Goal: Download file/media

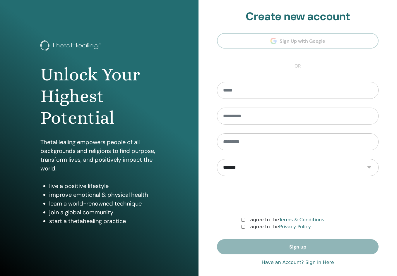
type input "**********"
click at [280, 264] on link "Have an Account? Sign in Here" at bounding box center [298, 262] width 72 height 7
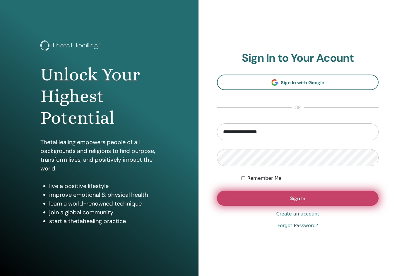
click at [277, 198] on button "Sign In" at bounding box center [298, 198] width 162 height 15
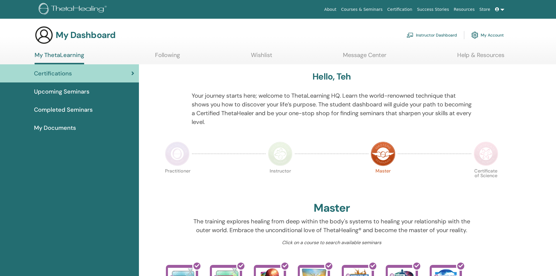
click at [437, 31] on link "Instructor Dashboard" at bounding box center [431, 35] width 50 height 13
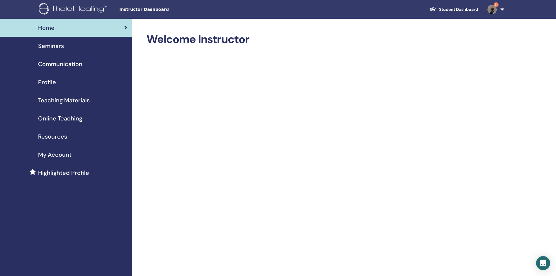
click at [41, 53] on link "Seminars" at bounding box center [66, 46] width 132 height 18
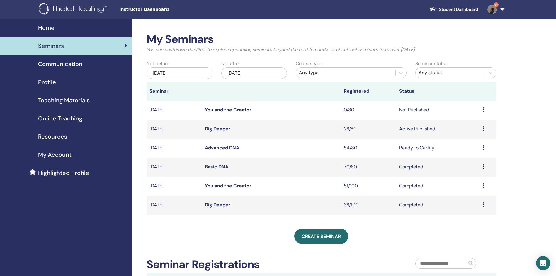
click at [213, 129] on link "Dig Deeper" at bounding box center [217, 129] width 25 height 6
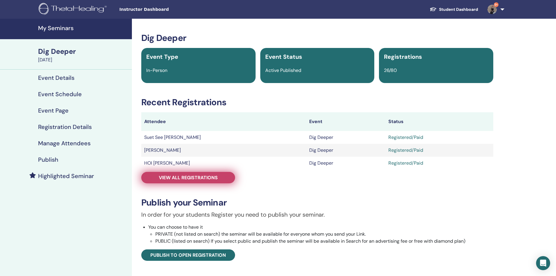
click at [207, 173] on link "View all registrations" at bounding box center [188, 177] width 94 height 11
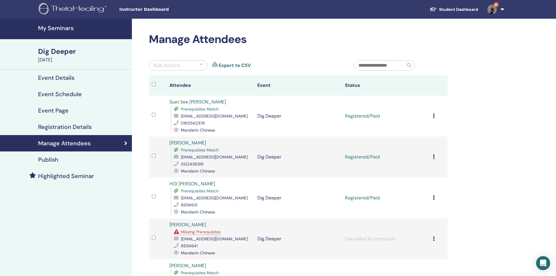
click at [434, 115] on div "Cancel Registration Do not auto-certify Mark as Paid Mark as Unpaid Mark as Abs…" at bounding box center [439, 116] width 12 height 7
click at [430, 178] on link "Download Certificate" at bounding box center [426, 175] width 45 height 6
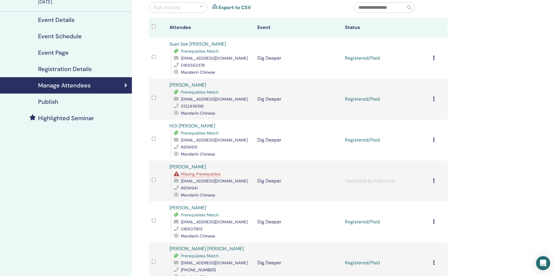
scroll to position [59, 0]
click at [433, 99] on icon at bounding box center [434, 98] width 2 height 5
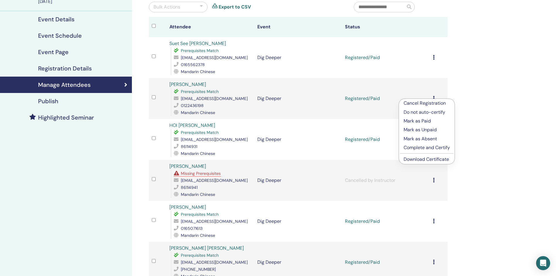
click at [423, 160] on link "Download Certificate" at bounding box center [425, 159] width 45 height 6
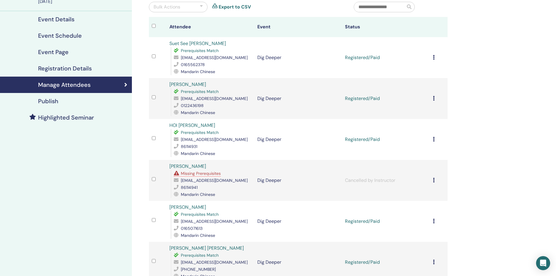
click at [434, 139] on icon at bounding box center [434, 139] width 2 height 5
click at [420, 200] on link "Download Certificate" at bounding box center [426, 200] width 45 height 6
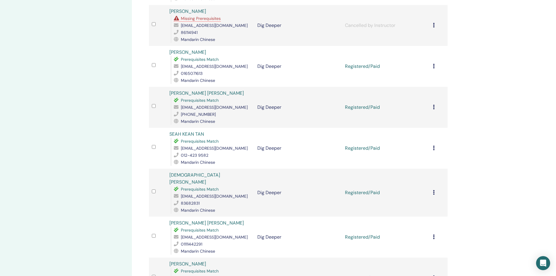
scroll to position [234, 0]
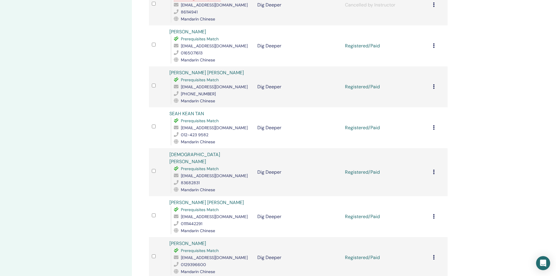
click at [434, 46] on icon at bounding box center [434, 45] width 2 height 5
click at [425, 107] on link "Download Certificate" at bounding box center [426, 106] width 45 height 6
click at [433, 86] on icon at bounding box center [434, 86] width 2 height 5
click at [425, 146] on link "Download Certificate" at bounding box center [425, 147] width 45 height 6
click at [434, 128] on icon at bounding box center [434, 127] width 2 height 5
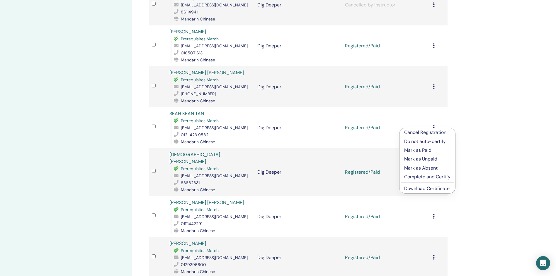
click at [431, 188] on link "Download Certificate" at bounding box center [426, 189] width 45 height 6
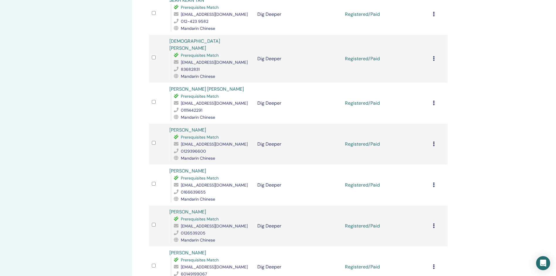
scroll to position [351, 0]
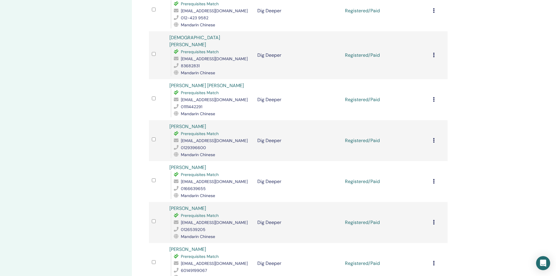
click at [434, 53] on icon at bounding box center [434, 55] width 2 height 5
click at [423, 113] on link "Download Certificate" at bounding box center [426, 112] width 45 height 6
click at [434, 97] on icon at bounding box center [434, 99] width 2 height 5
click at [435, 152] on link "Download Certificate" at bounding box center [426, 154] width 45 height 6
click at [433, 138] on icon at bounding box center [434, 140] width 2 height 5
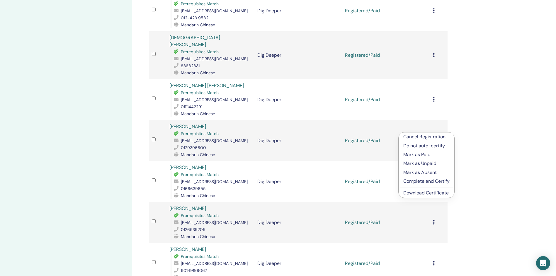
click at [429, 193] on link "Download Certificate" at bounding box center [425, 193] width 45 height 6
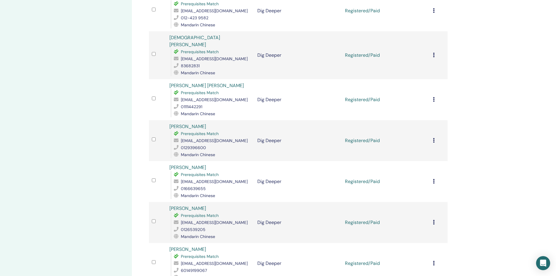
click at [435, 178] on div "Cancel Registration Do not auto-certify Mark as Paid Mark as Unpaid Mark as Abs…" at bounding box center [439, 181] width 12 height 7
click at [427, 237] on link "Download Certificate" at bounding box center [426, 235] width 45 height 6
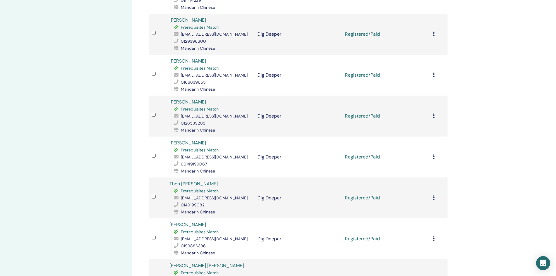
scroll to position [469, 0]
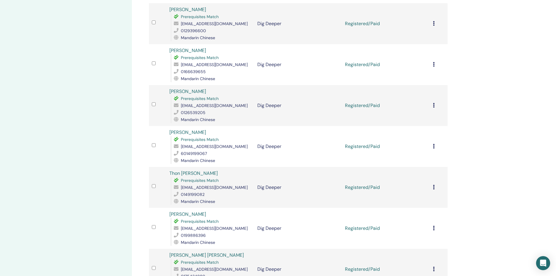
click at [406, 138] on td "Registered/Paid" at bounding box center [386, 146] width 88 height 41
click at [406, 129] on td "Registered/Paid" at bounding box center [386, 146] width 88 height 41
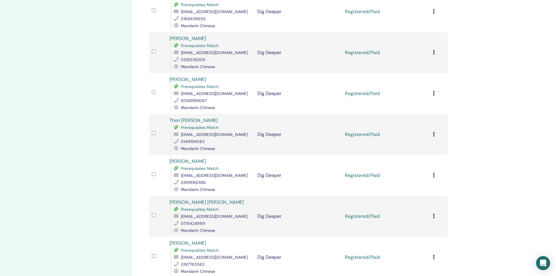
scroll to position [527, 0]
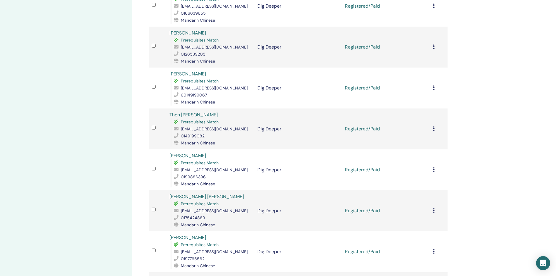
click at [435, 44] on div "Cancel Registration Do not auto-certify Mark as Paid Mark as Unpaid Mark as Abs…" at bounding box center [439, 47] width 12 height 7
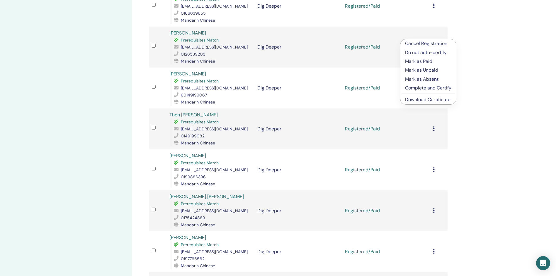
click at [426, 100] on link "Download Certificate" at bounding box center [427, 100] width 45 height 6
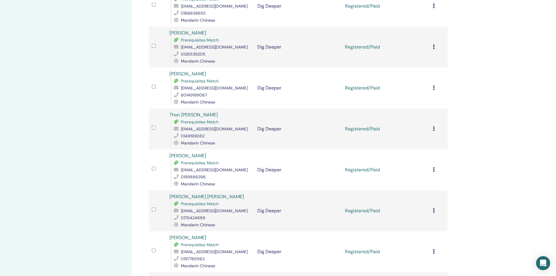
click at [433, 86] on icon at bounding box center [434, 88] width 2 height 5
click at [432, 143] on link "Download Certificate" at bounding box center [424, 142] width 45 height 6
click at [434, 127] on icon at bounding box center [434, 129] width 2 height 5
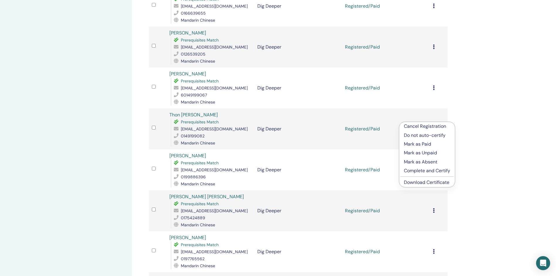
click at [433, 183] on link "Download Certificate" at bounding box center [426, 183] width 45 height 6
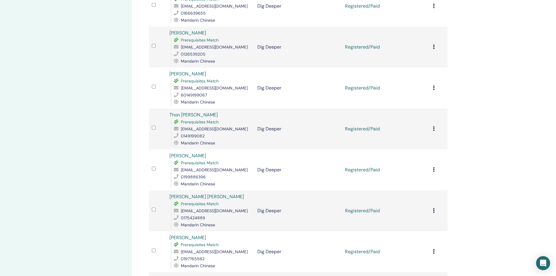
click at [434, 168] on icon at bounding box center [434, 170] width 2 height 5
click at [435, 223] on link "Download Certificate" at bounding box center [426, 223] width 45 height 6
click at [434, 209] on icon at bounding box center [434, 211] width 2 height 5
click at [429, 263] on link "Download Certificate" at bounding box center [426, 266] width 45 height 6
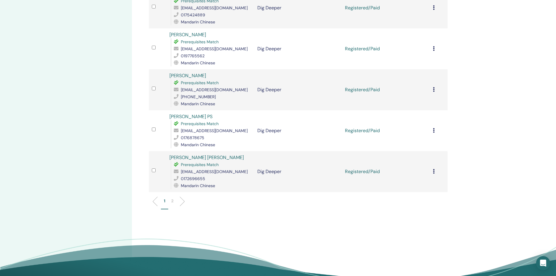
scroll to position [732, 0]
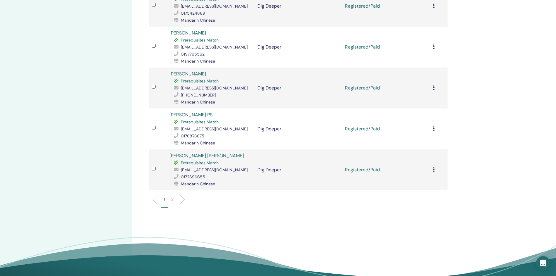
click at [433, 45] on icon at bounding box center [434, 47] width 2 height 5
click at [417, 102] on link "Download Certificate" at bounding box center [425, 101] width 45 height 6
click at [435, 85] on div "Cancel Registration Do not auto-certify Mark as Paid Mark as Unpaid Mark as Abs…" at bounding box center [439, 88] width 12 height 7
click at [417, 139] on link "Download Certificate" at bounding box center [427, 141] width 45 height 6
click at [433, 127] on icon at bounding box center [434, 129] width 2 height 5
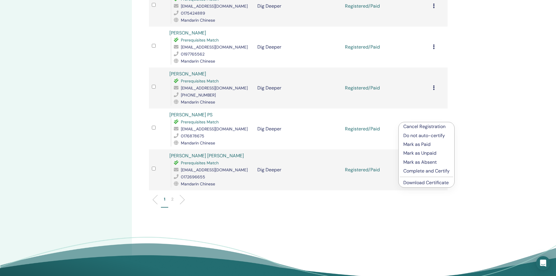
click at [438, 185] on link "Download Certificate" at bounding box center [425, 183] width 45 height 6
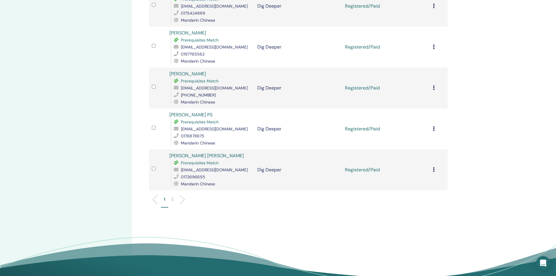
click at [433, 168] on icon at bounding box center [434, 170] width 2 height 5
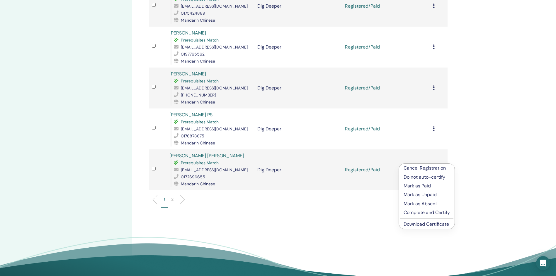
click at [432, 226] on link "Download Certificate" at bounding box center [425, 224] width 45 height 6
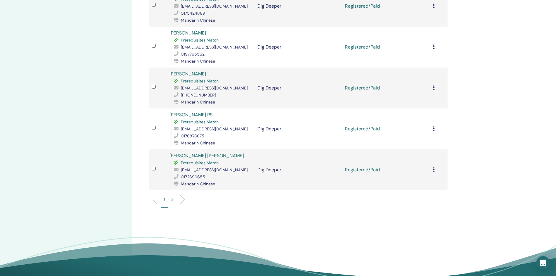
click at [335, 204] on div "1 2" at bounding box center [297, 202] width 307 height 23
click at [173, 197] on p "2" at bounding box center [172, 200] width 2 height 6
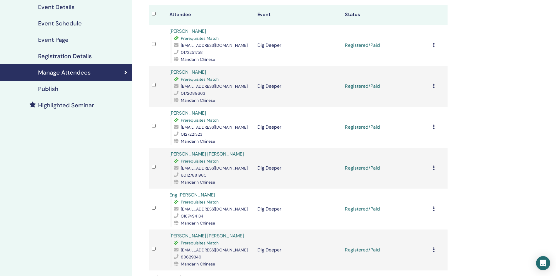
scroll to position [0, 0]
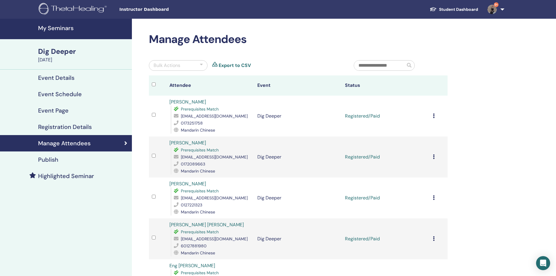
click at [433, 117] on icon at bounding box center [434, 116] width 2 height 5
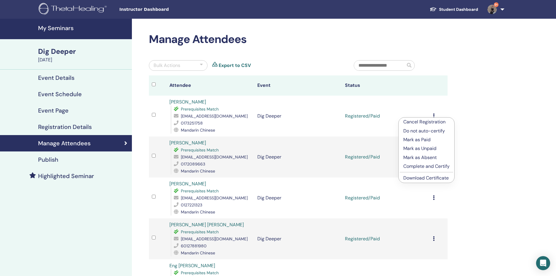
click at [413, 181] on link "Download Certificate" at bounding box center [425, 178] width 45 height 6
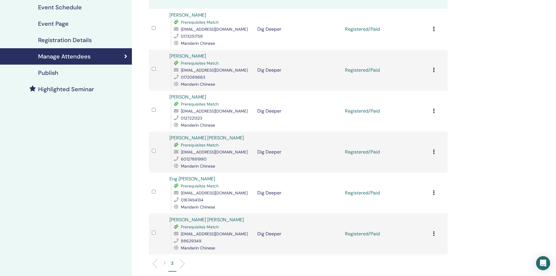
scroll to position [88, 0]
click at [434, 70] on div "Cancel Registration Do not auto-certify Mark as Paid Mark as Unpaid Mark as Abs…" at bounding box center [439, 69] width 12 height 7
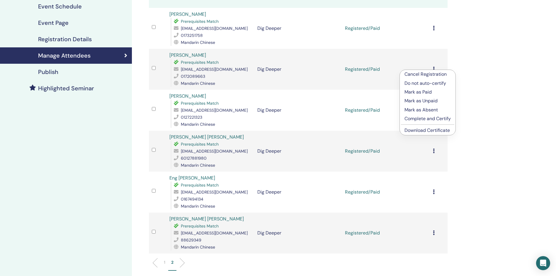
click at [426, 130] on link "Download Certificate" at bounding box center [426, 130] width 45 height 6
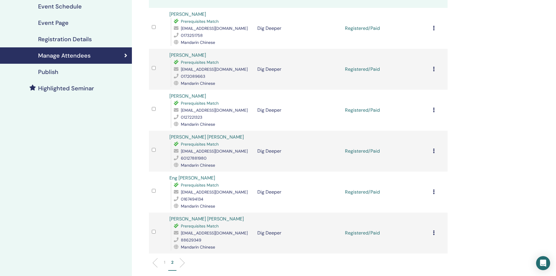
click at [433, 110] on icon at bounding box center [434, 110] width 2 height 5
click at [422, 171] on link "Download Certificate" at bounding box center [425, 170] width 45 height 6
click at [434, 150] on icon at bounding box center [434, 151] width 2 height 5
click at [426, 209] on link "Download Certificate" at bounding box center [426, 210] width 45 height 6
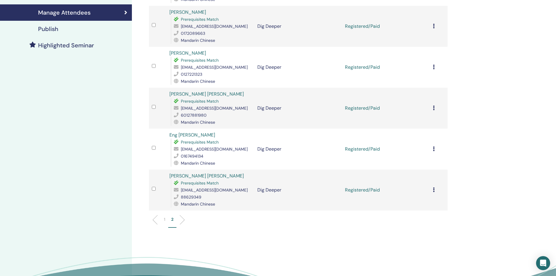
scroll to position [146, 0]
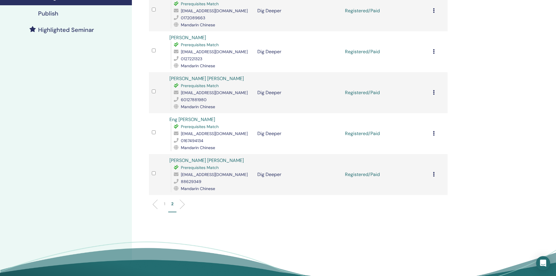
click at [433, 134] on icon at bounding box center [434, 133] width 2 height 5
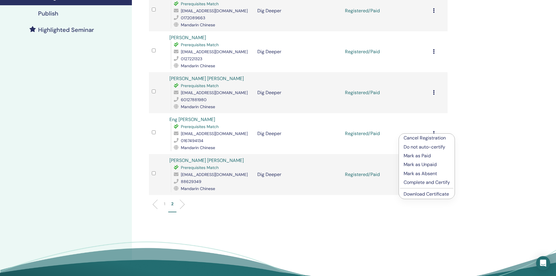
click at [430, 195] on link "Download Certificate" at bounding box center [425, 194] width 45 height 6
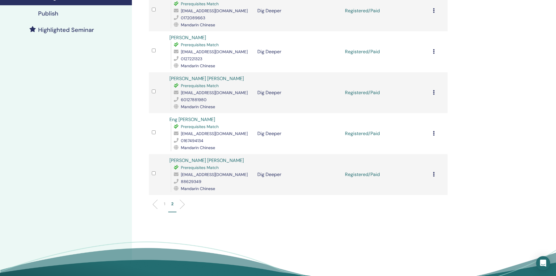
click at [434, 175] on icon at bounding box center [434, 174] width 2 height 5
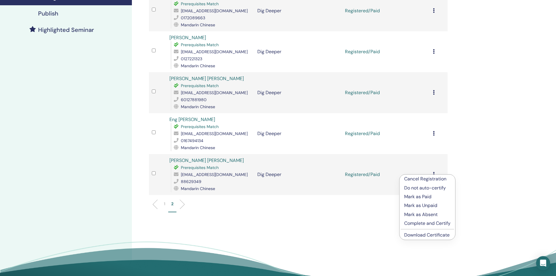
click at [433, 234] on link "Download Certificate" at bounding box center [426, 235] width 45 height 6
